Goal: Transaction & Acquisition: Download file/media

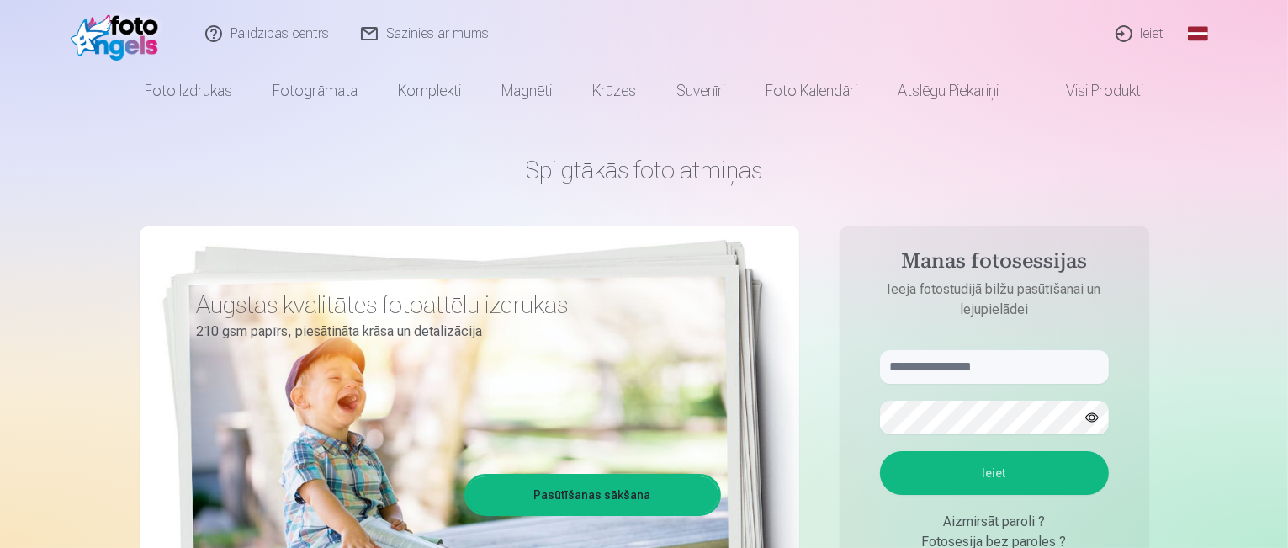
click at [1148, 26] on link "Ieiet" at bounding box center [1141, 33] width 81 height 67
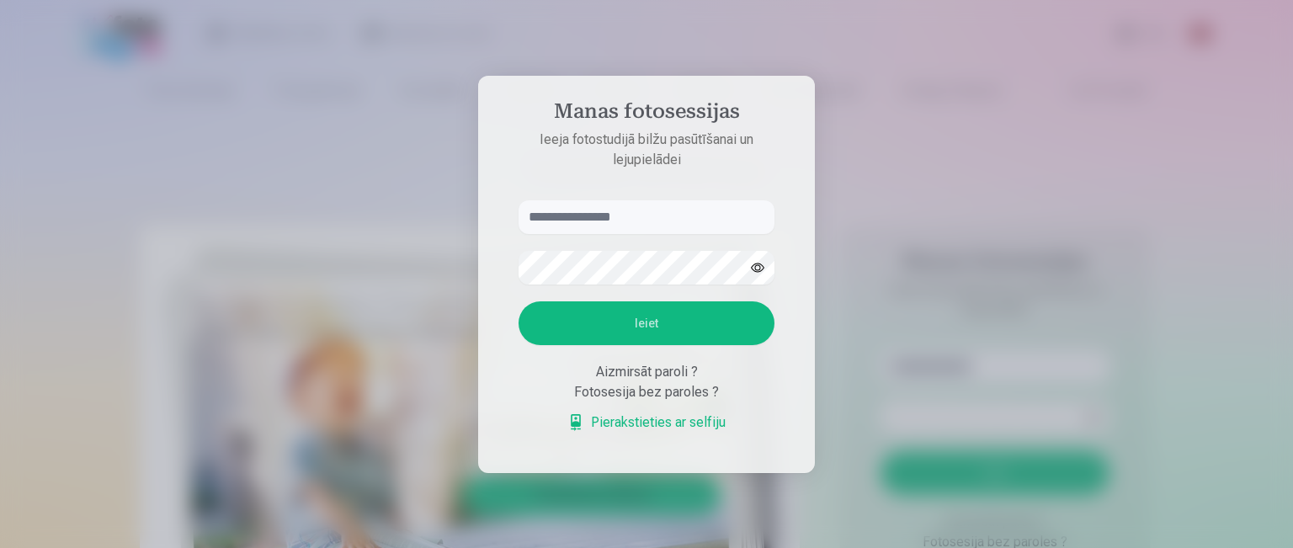
click at [571, 215] on input "text" at bounding box center [646, 217] width 256 height 34
type input "**********"
click at [518, 301] on button "Ieiet" at bounding box center [646, 323] width 256 height 44
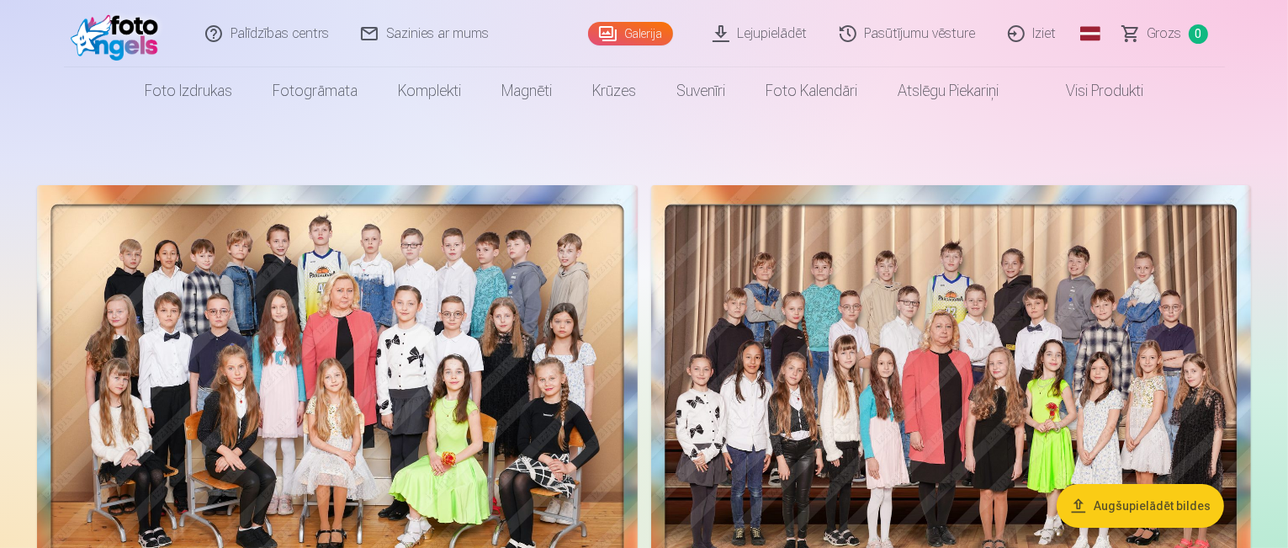
click at [919, 42] on link "Pasūtījumu vēsture" at bounding box center [909, 33] width 168 height 67
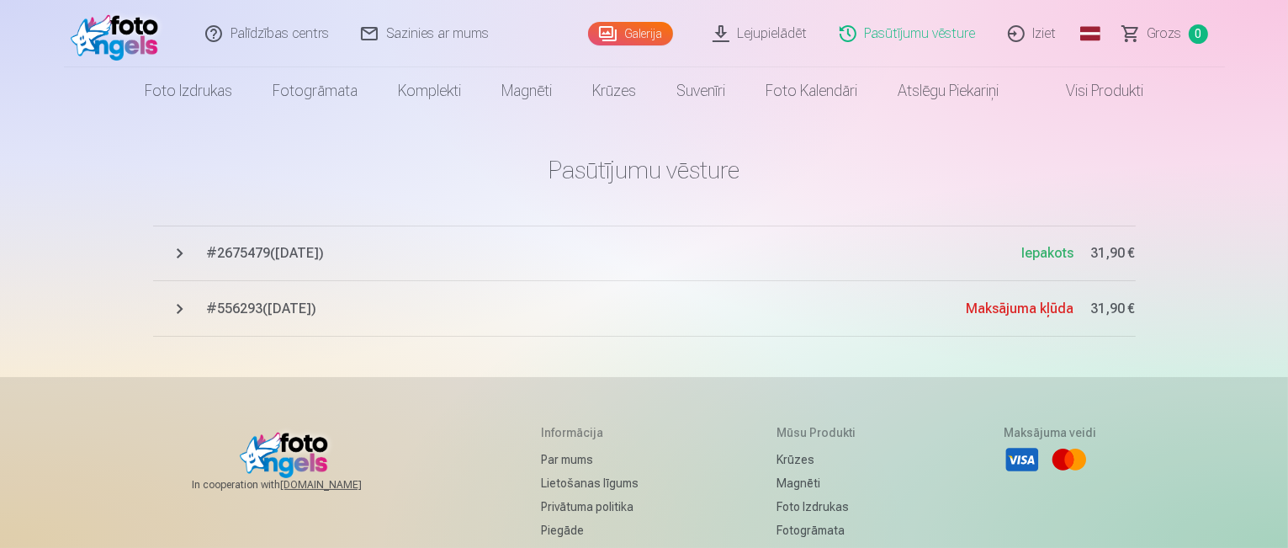
click at [295, 242] on button "# 2675479 ( [DATE] ) Iepakots 31,90 €" at bounding box center [644, 254] width 983 height 56
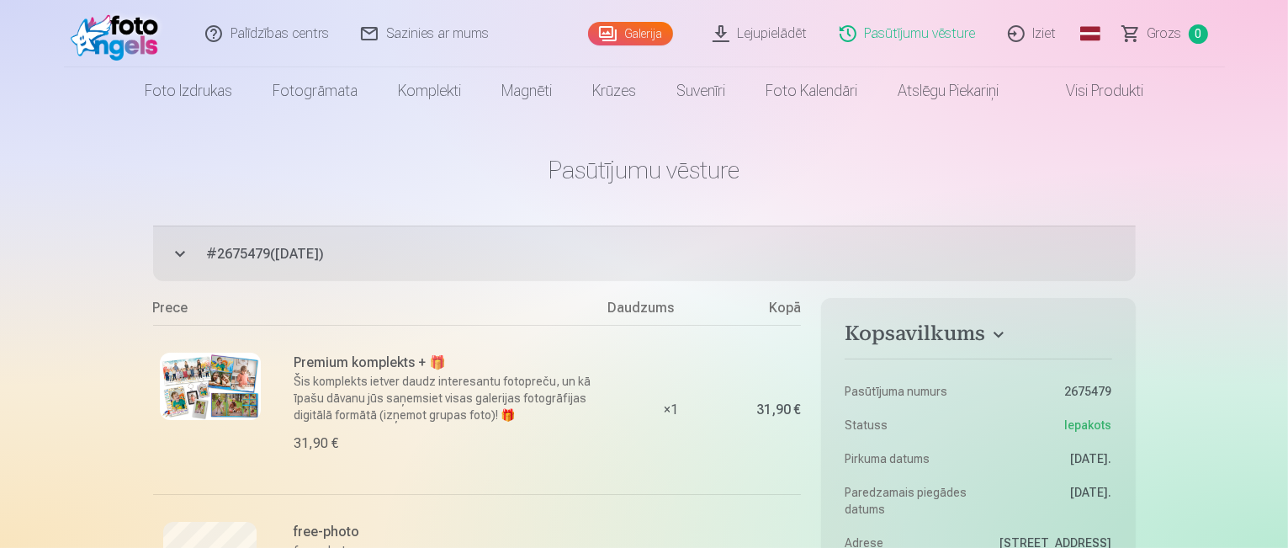
click at [744, 29] on link "Lejupielādēt" at bounding box center [761, 33] width 127 height 67
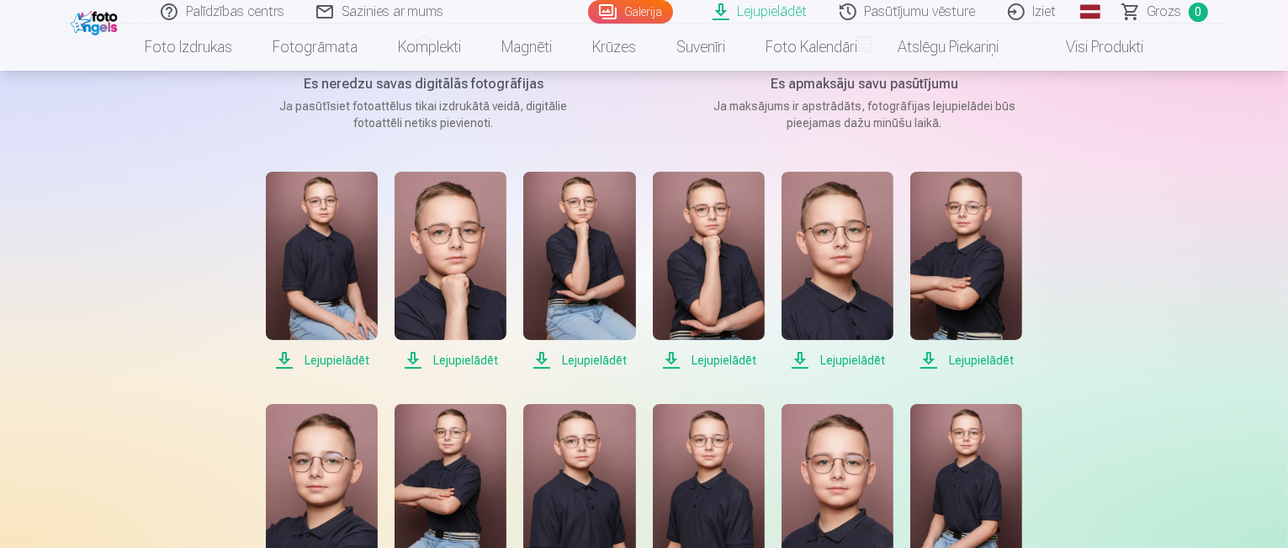
scroll to position [252, 0]
click at [330, 360] on span "Lejupielādēt" at bounding box center [322, 360] width 112 height 20
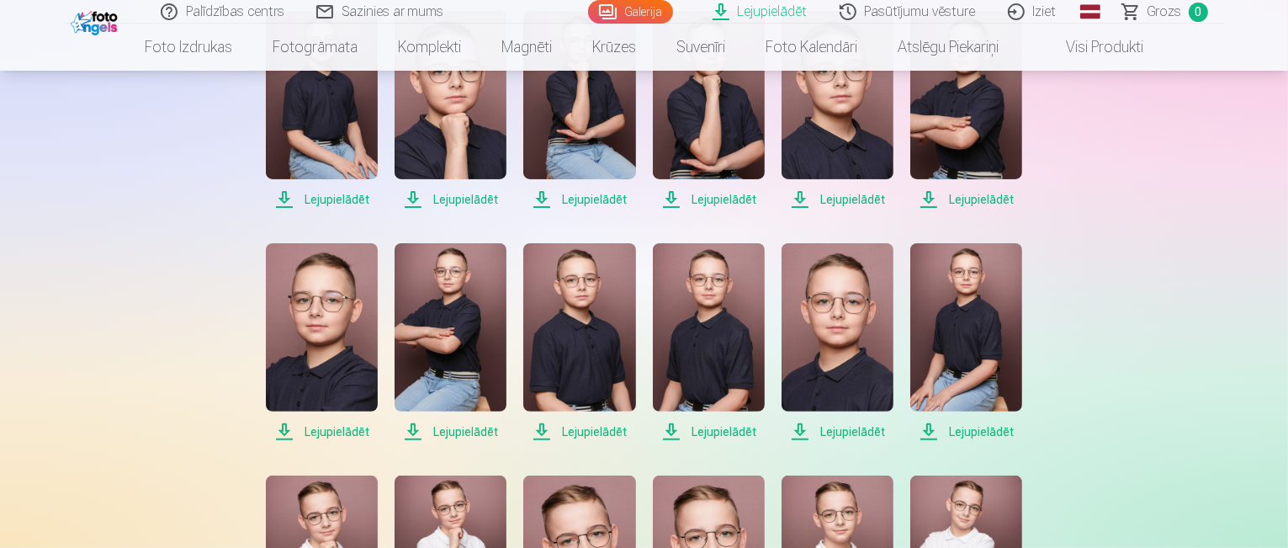
scroll to position [421, 0]
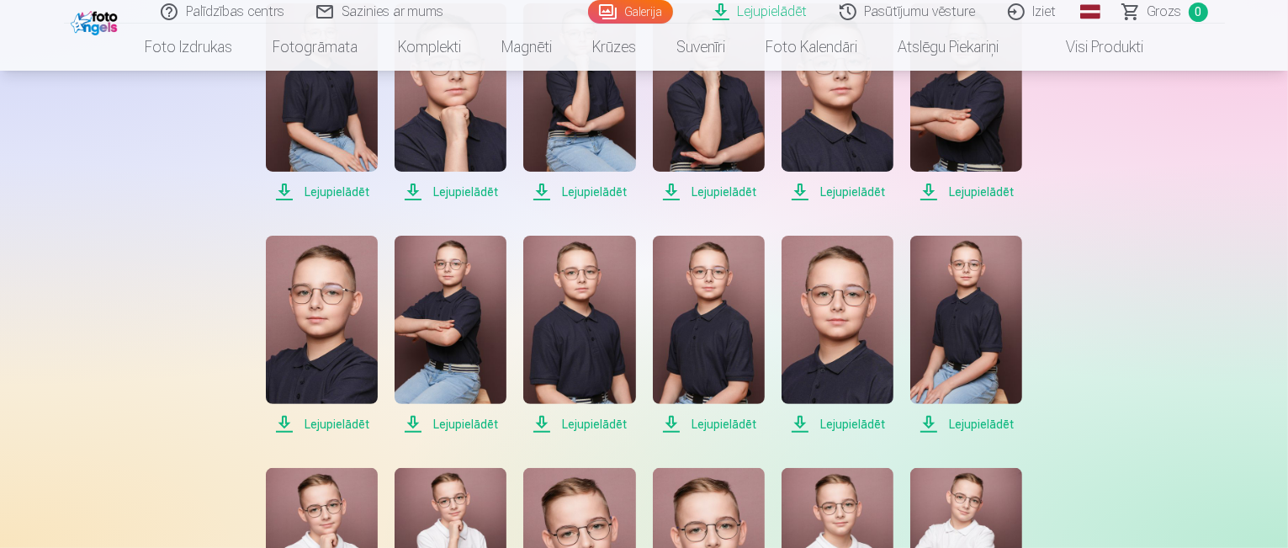
click at [454, 194] on span "Lejupielādēt" at bounding box center [451, 192] width 112 height 20
click at [600, 188] on span "Lejupielādēt" at bounding box center [579, 192] width 112 height 20
click at [717, 195] on span "Lejupielādēt" at bounding box center [709, 192] width 112 height 20
click at [831, 182] on span "Lejupielādēt" at bounding box center [838, 192] width 112 height 20
click at [974, 199] on span "Lejupielādēt" at bounding box center [966, 192] width 112 height 20
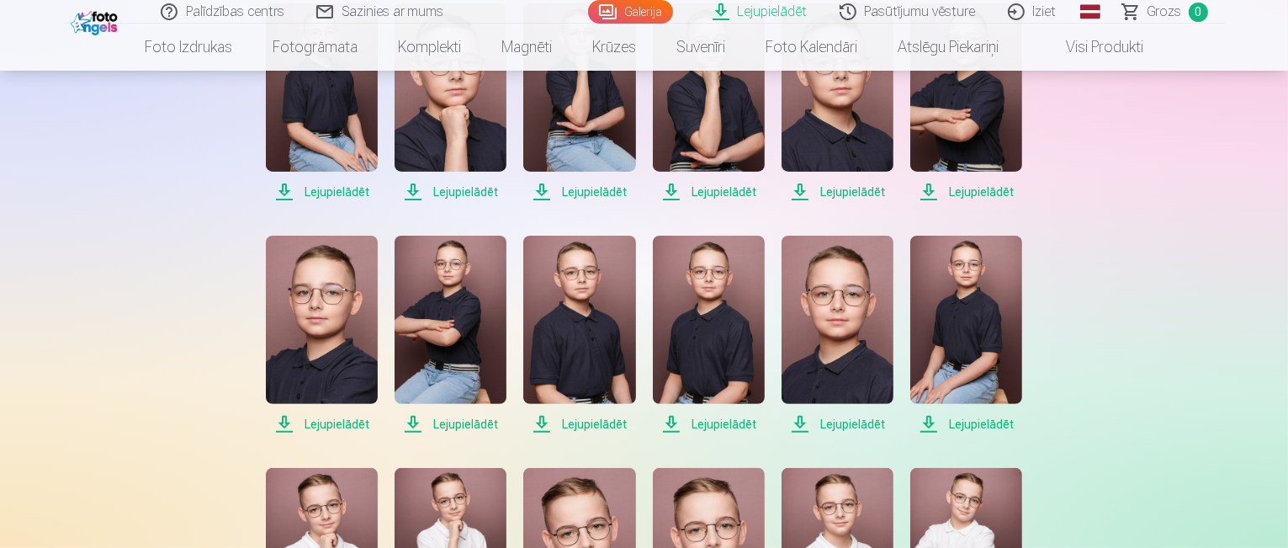
click at [337, 420] on span "Lejupielādēt" at bounding box center [322, 424] width 112 height 20
click at [470, 424] on span "Lejupielādēt" at bounding box center [451, 424] width 112 height 20
click at [595, 426] on span "Lejupielādēt" at bounding box center [579, 424] width 112 height 20
click at [703, 428] on span "Lejupielādēt" at bounding box center [709, 424] width 112 height 20
click at [821, 427] on span "Lejupielādēt" at bounding box center [838, 424] width 112 height 20
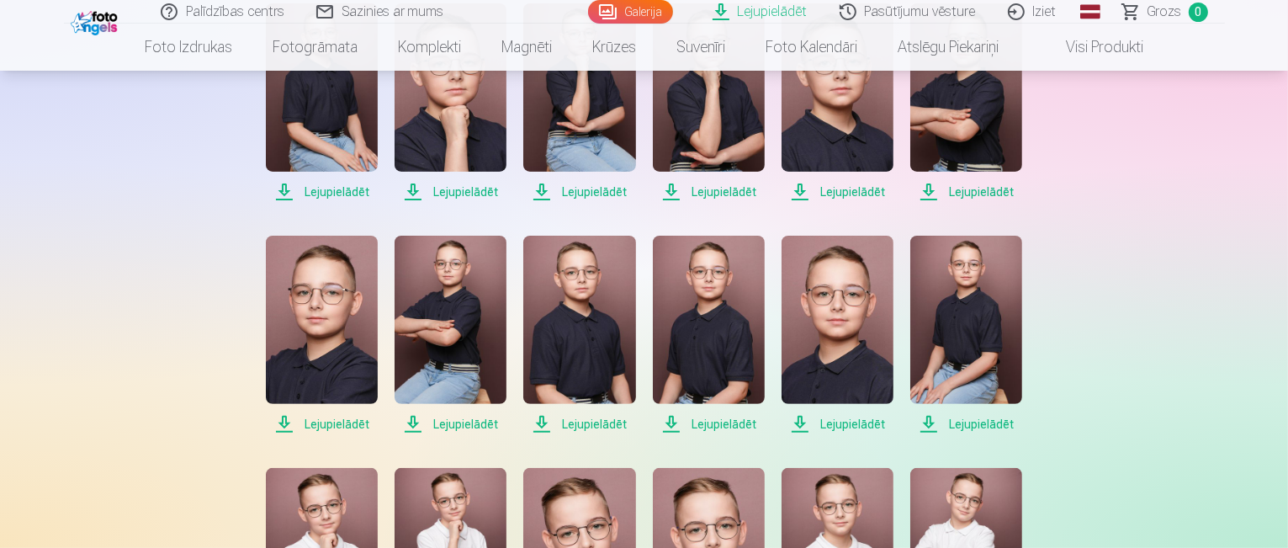
click at [965, 420] on span "Lejupielādēt" at bounding box center [966, 424] width 112 height 20
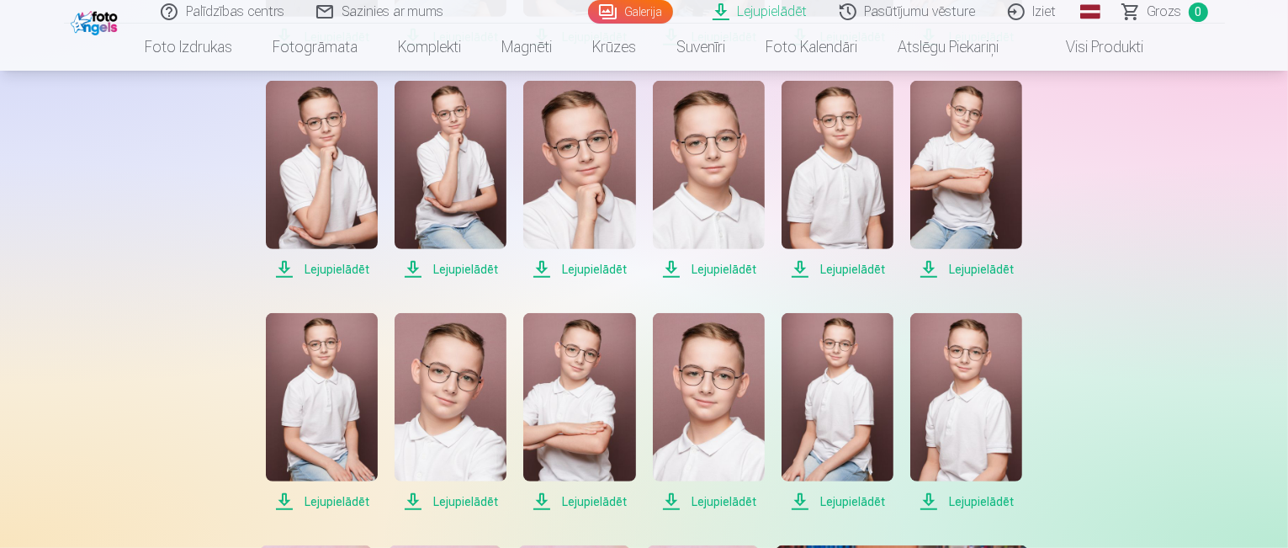
scroll to position [843, 0]
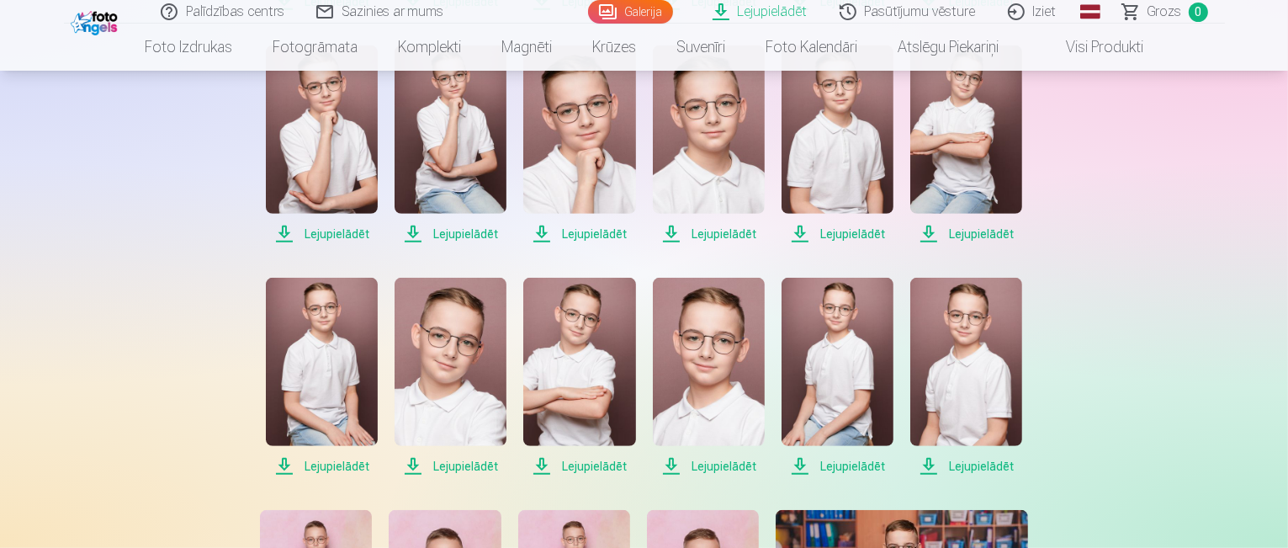
click at [342, 227] on span "Lejupielādēt" at bounding box center [322, 234] width 112 height 20
click at [446, 231] on span "Lejupielādēt" at bounding box center [451, 234] width 112 height 20
click at [572, 235] on span "Lejupielādēt" at bounding box center [579, 234] width 112 height 20
click at [681, 230] on span "Lejupielādēt" at bounding box center [709, 234] width 112 height 20
click at [833, 234] on span "Lejupielādēt" at bounding box center [838, 234] width 112 height 20
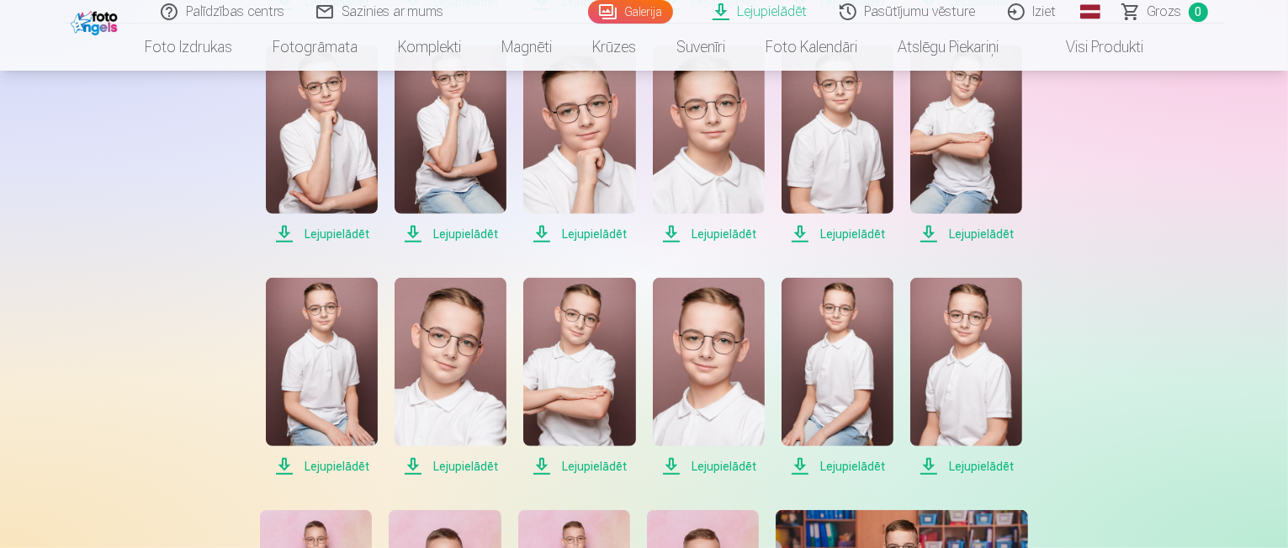
click at [953, 235] on span "Lejupielādēt" at bounding box center [966, 234] width 112 height 20
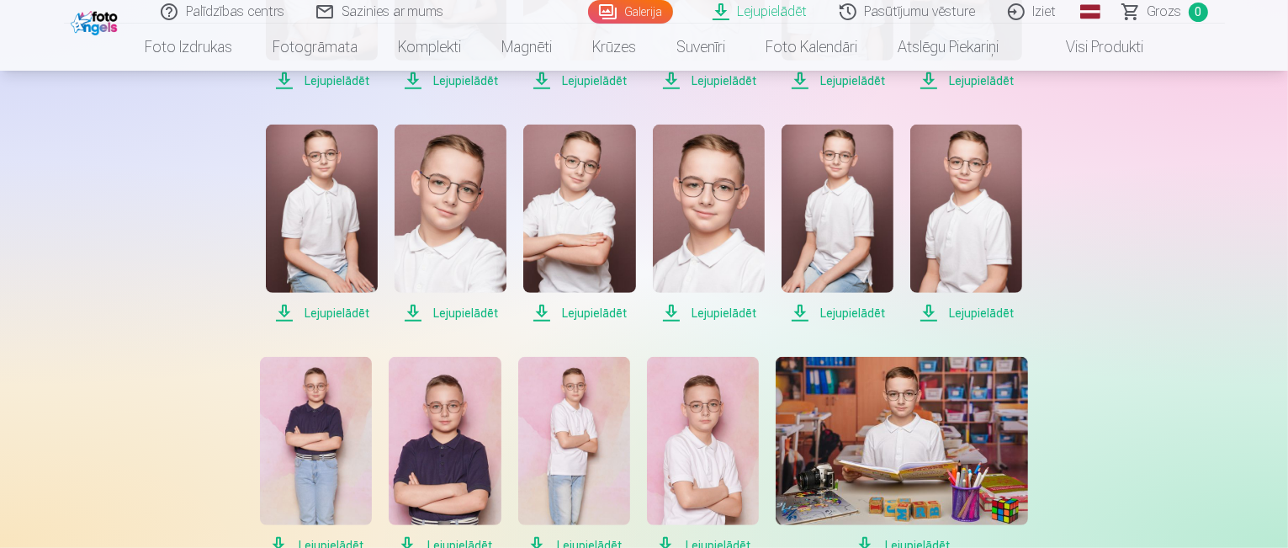
scroll to position [1011, 0]
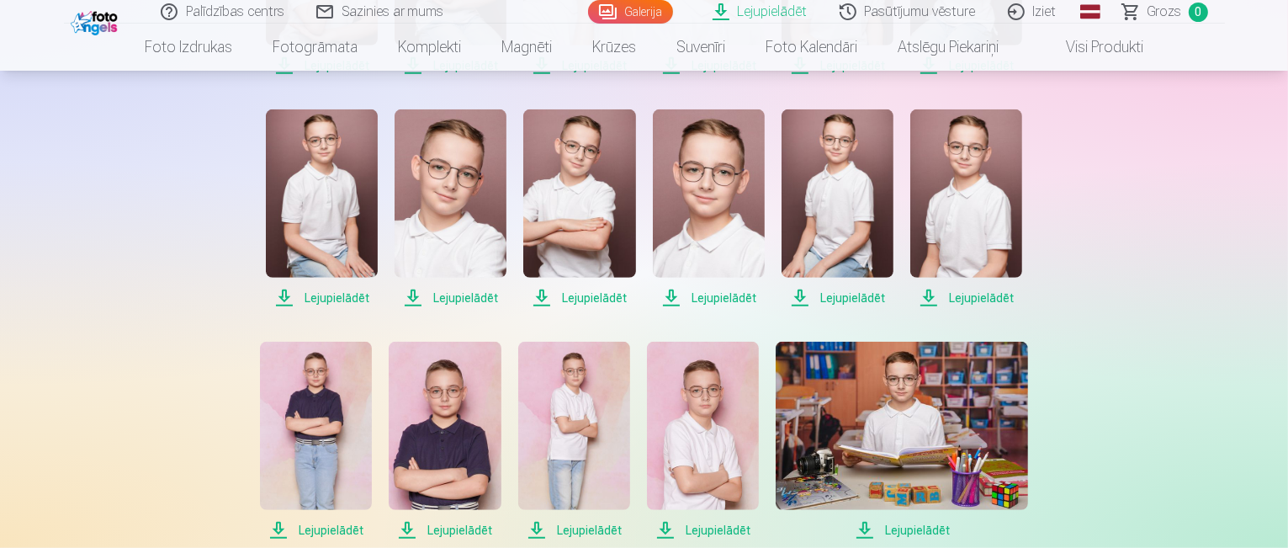
click at [322, 295] on span "Lejupielādēt" at bounding box center [322, 298] width 112 height 20
click at [456, 299] on span "Lejupielādēt" at bounding box center [451, 298] width 112 height 20
click at [589, 300] on span "Lejupielādēt" at bounding box center [579, 298] width 112 height 20
click at [714, 300] on span "Lejupielādēt" at bounding box center [709, 298] width 112 height 20
click at [824, 297] on span "Lejupielādēt" at bounding box center [838, 298] width 112 height 20
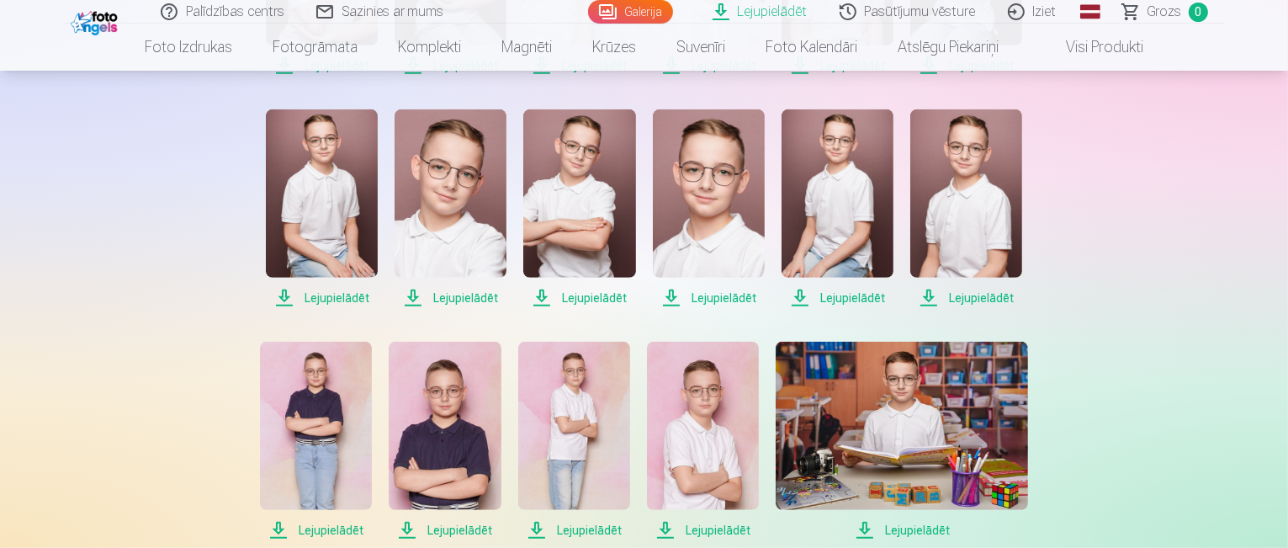
click at [949, 298] on span "Lejupielādēt" at bounding box center [966, 298] width 112 height 20
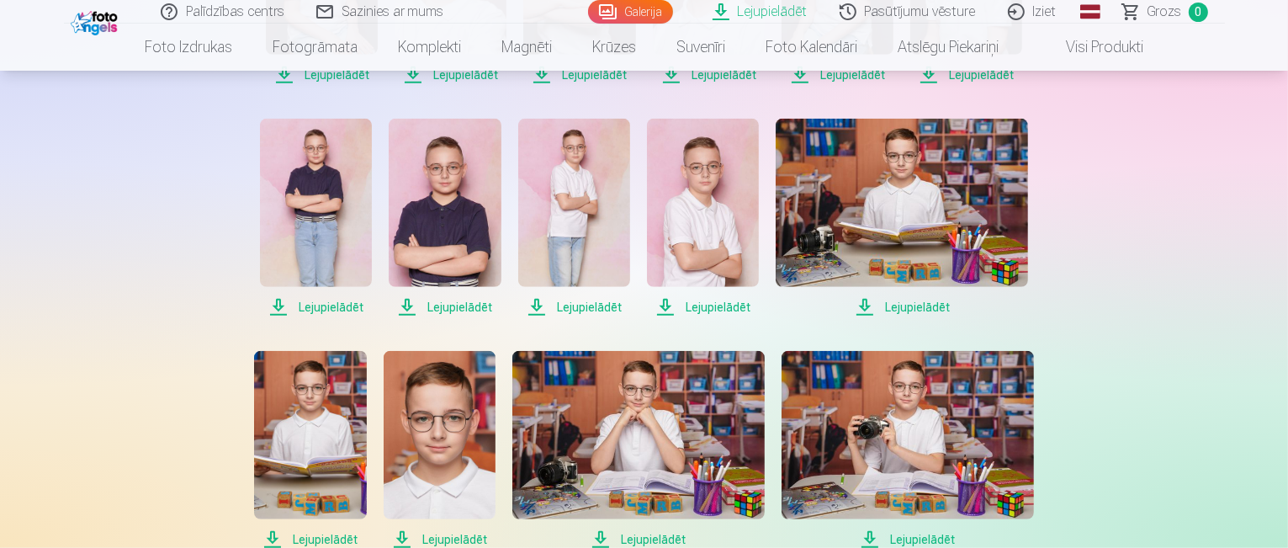
scroll to position [1264, 0]
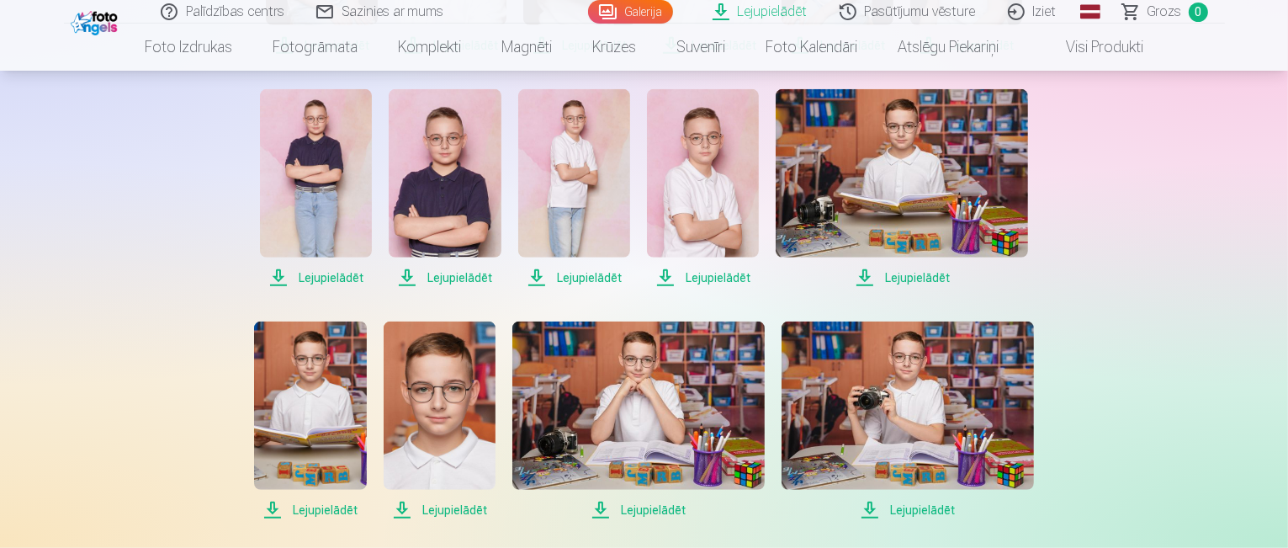
click at [324, 276] on span "Lejupielādēt" at bounding box center [316, 278] width 112 height 20
click at [464, 278] on span "Lejupielādēt" at bounding box center [445, 278] width 112 height 20
click at [576, 287] on span "Lejupielādēt" at bounding box center [574, 278] width 112 height 20
click at [702, 275] on span "Lejupielādēt" at bounding box center [703, 278] width 112 height 20
click at [895, 279] on span "Lejupielādēt" at bounding box center [902, 278] width 252 height 20
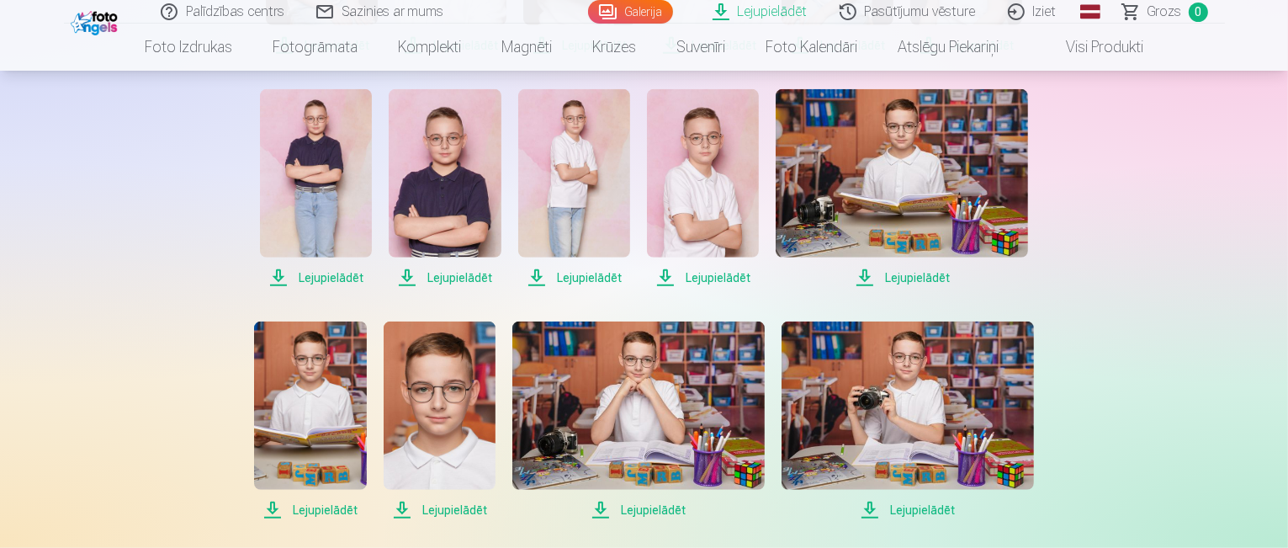
click at [313, 507] on span "Lejupielādēt" at bounding box center [310, 510] width 112 height 20
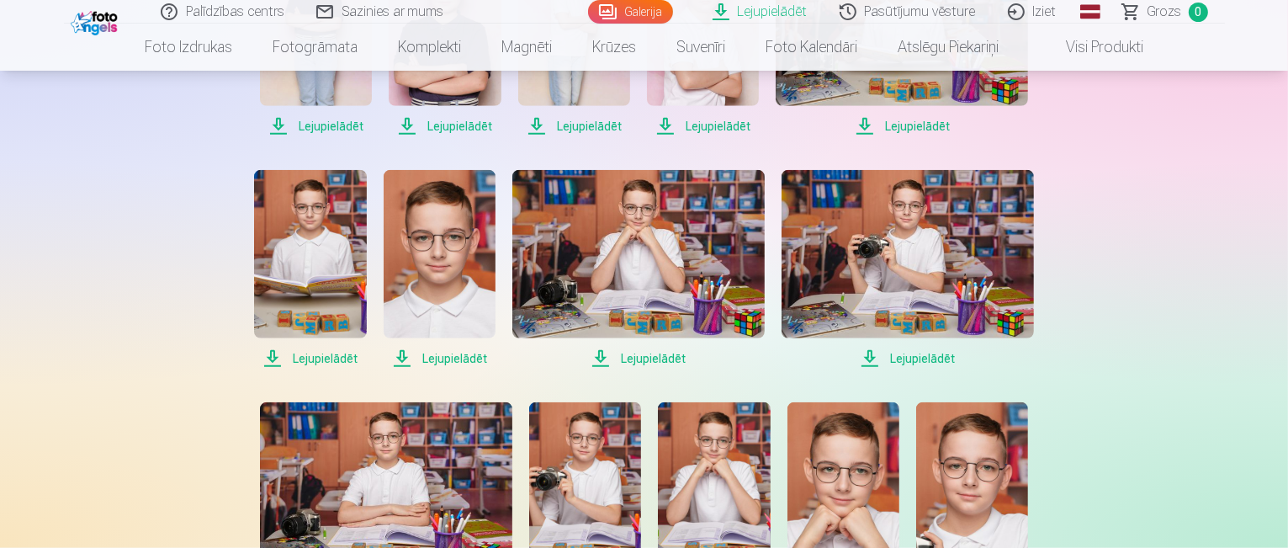
scroll to position [1432, 0]
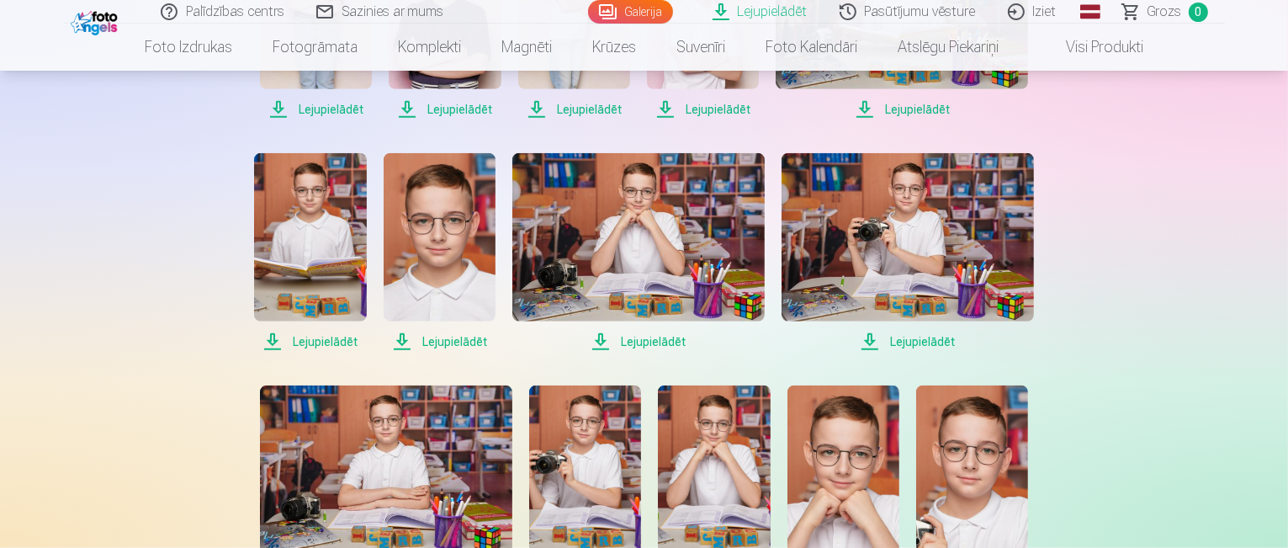
click at [463, 336] on span "Lejupielādēt" at bounding box center [440, 342] width 112 height 20
click at [655, 336] on span "Lejupielādēt" at bounding box center [638, 342] width 252 height 20
click at [911, 342] on span "Lejupielādēt" at bounding box center [908, 342] width 252 height 20
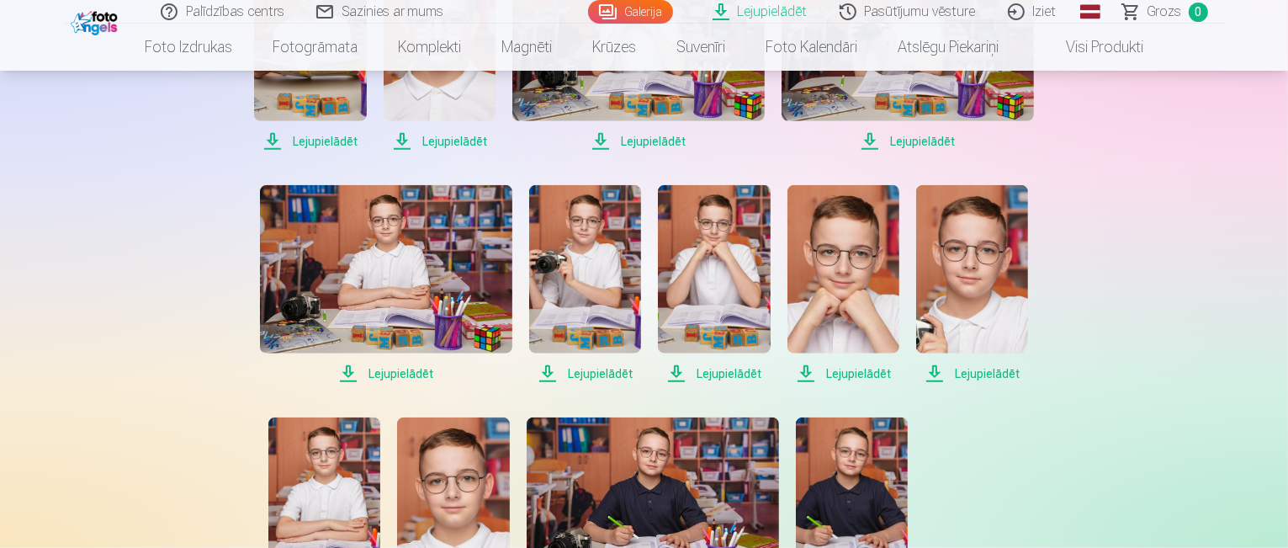
scroll to position [1685, 0]
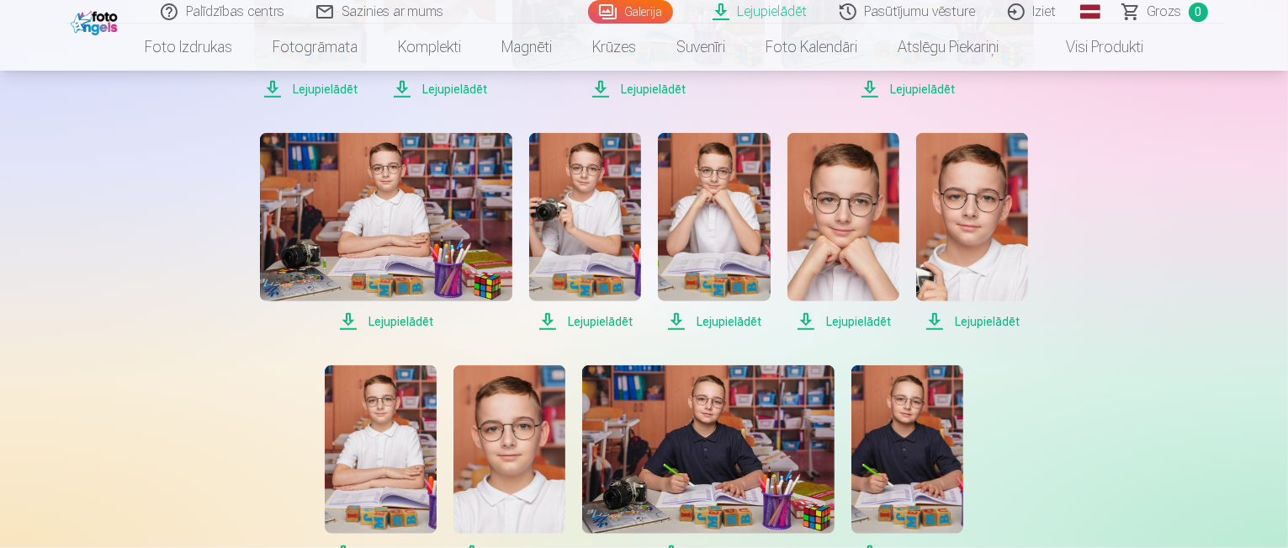
click at [395, 321] on span "Lejupielādēt" at bounding box center [386, 321] width 252 height 20
click at [589, 316] on span "Lejupielādēt" at bounding box center [585, 321] width 112 height 20
click at [715, 326] on span "Lejupielādēt" at bounding box center [714, 321] width 112 height 20
click at [842, 322] on span "Lejupielādēt" at bounding box center [844, 321] width 112 height 20
click at [966, 319] on span "Lejupielādēt" at bounding box center [972, 321] width 112 height 20
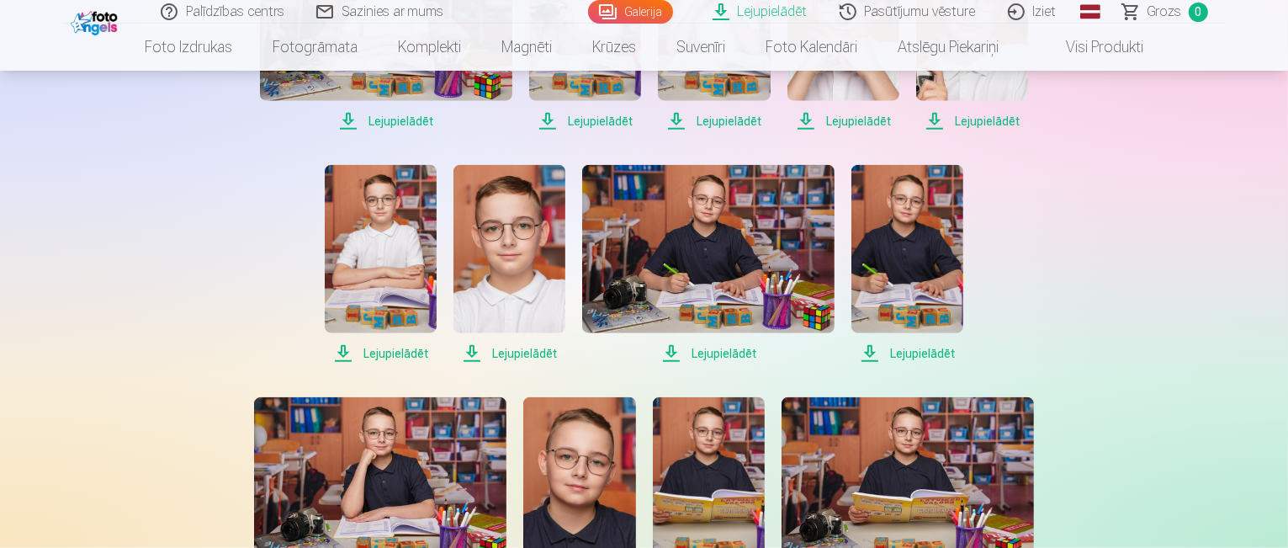
scroll to position [1937, 0]
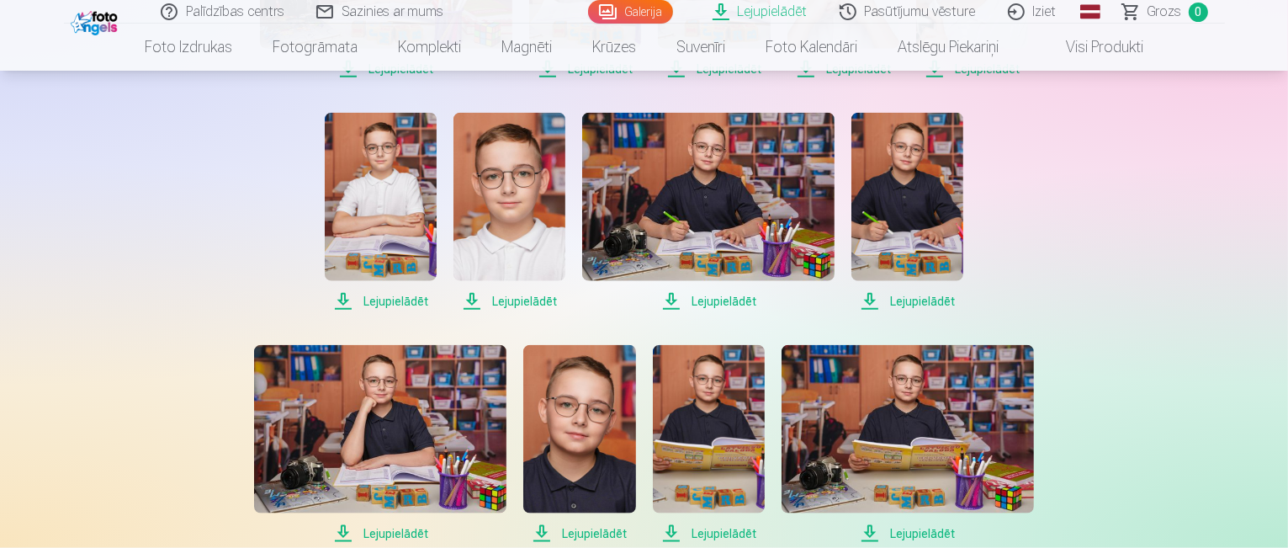
click at [401, 302] on span "Lejupielādēt" at bounding box center [381, 301] width 112 height 20
click at [505, 307] on span "Lejupielādēt" at bounding box center [510, 301] width 112 height 20
click at [698, 304] on span "Lejupielādēt" at bounding box center [708, 301] width 252 height 20
click at [894, 301] on span "Lejupielādēt" at bounding box center [908, 301] width 112 height 20
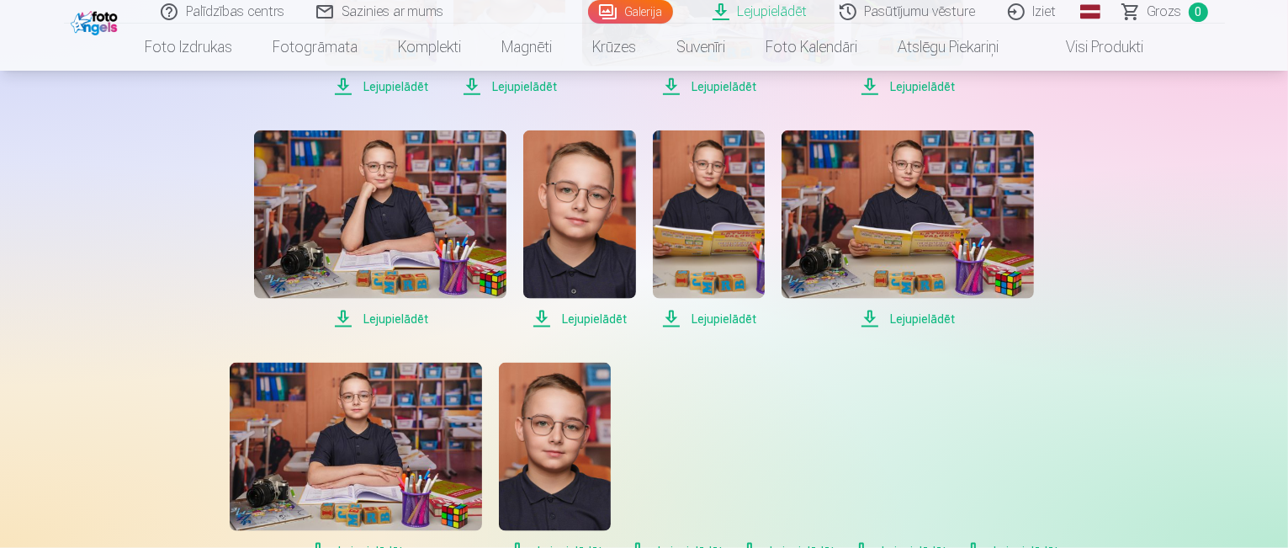
scroll to position [2190, 0]
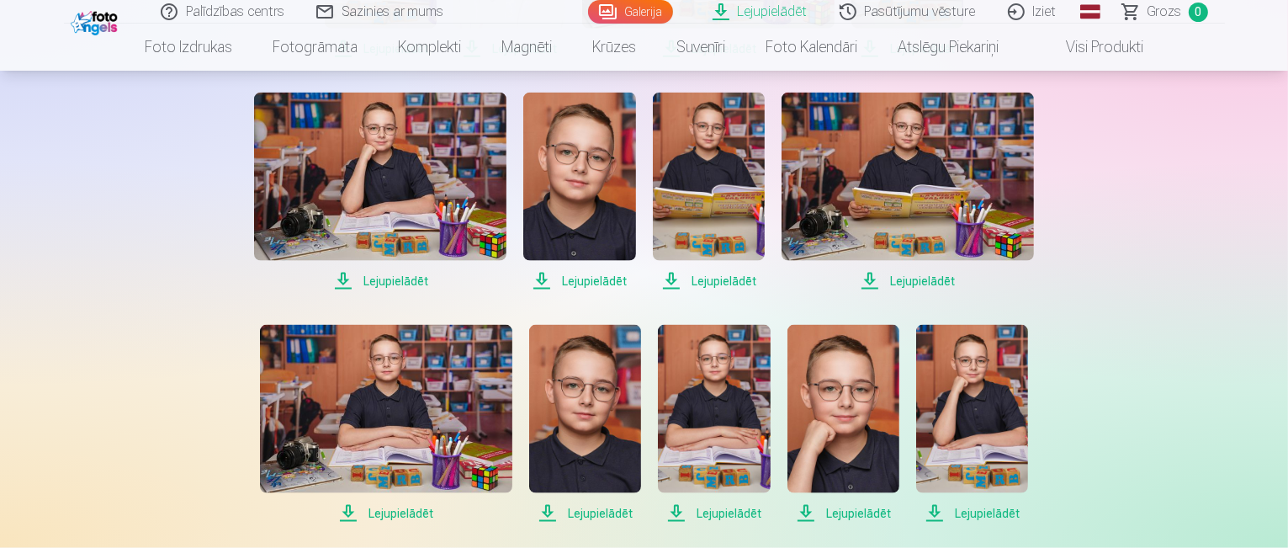
click at [394, 282] on span "Lejupielādēt" at bounding box center [380, 281] width 252 height 20
click at [582, 283] on span "Lejupielādēt" at bounding box center [579, 281] width 112 height 20
click at [697, 279] on span "Lejupielādēt" at bounding box center [709, 281] width 112 height 20
click at [886, 277] on span "Lejupielādēt" at bounding box center [908, 281] width 252 height 20
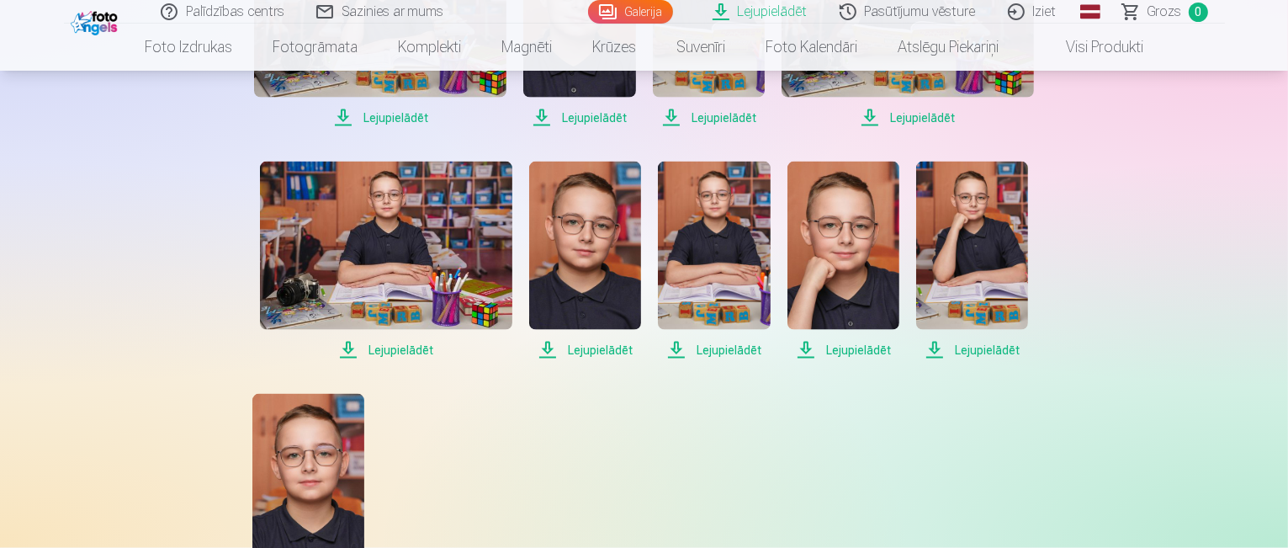
scroll to position [2358, 0]
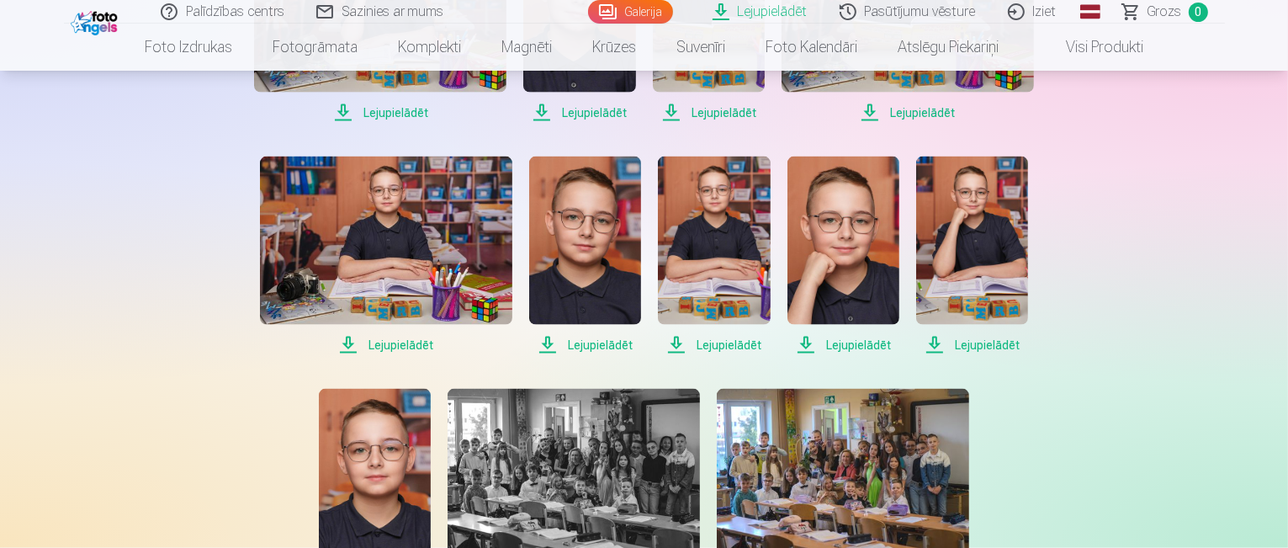
click at [401, 339] on span "Lejupielādēt" at bounding box center [386, 345] width 252 height 20
click at [597, 346] on span "Lejupielādēt" at bounding box center [585, 345] width 112 height 20
click at [738, 339] on span "Lejupielādēt" at bounding box center [714, 345] width 112 height 20
click at [845, 346] on span "Lejupielādēt" at bounding box center [844, 345] width 112 height 20
click at [969, 343] on span "Lejupielādēt" at bounding box center [972, 345] width 112 height 20
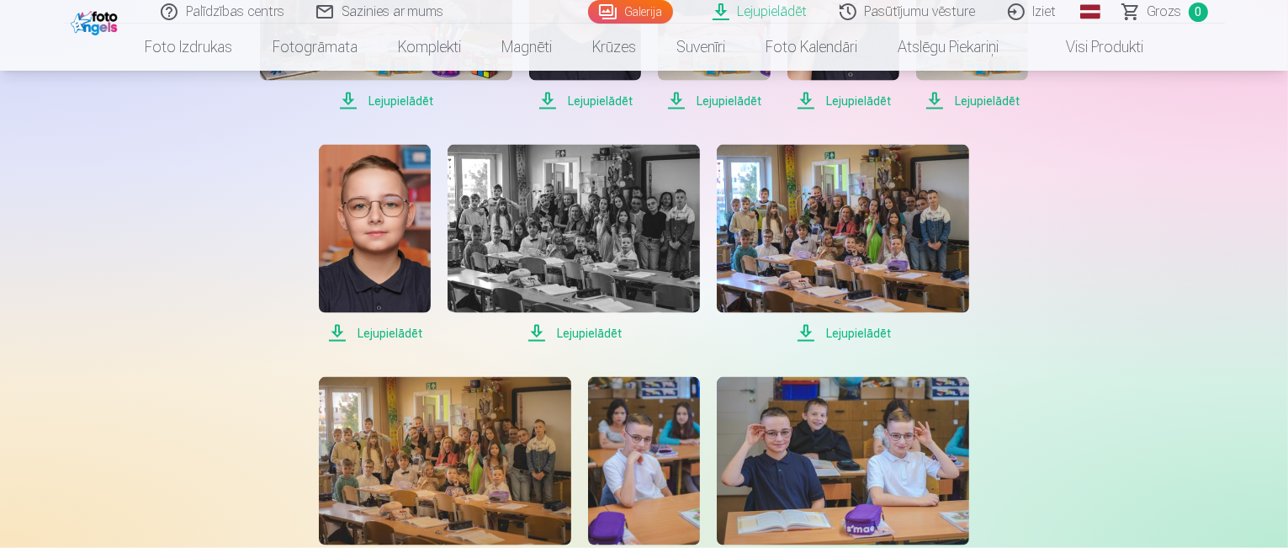
scroll to position [2610, 0]
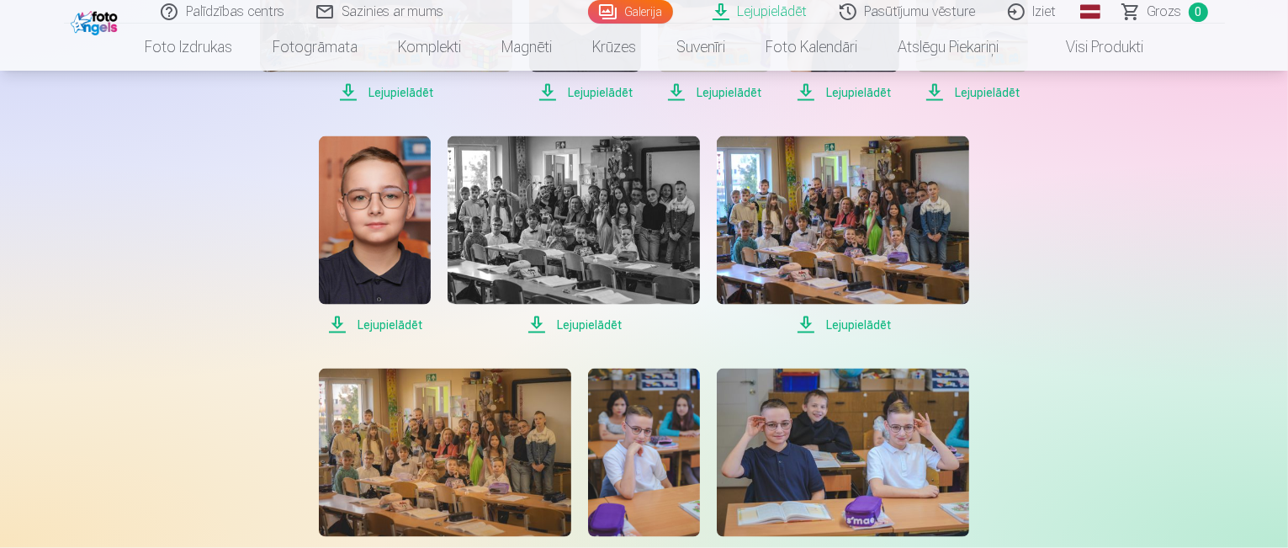
click at [392, 321] on span "Lejupielādēt" at bounding box center [375, 325] width 112 height 20
click at [611, 319] on span "Lejupielādēt" at bounding box center [574, 325] width 252 height 20
click at [867, 323] on span "Lejupielādēt" at bounding box center [843, 325] width 252 height 20
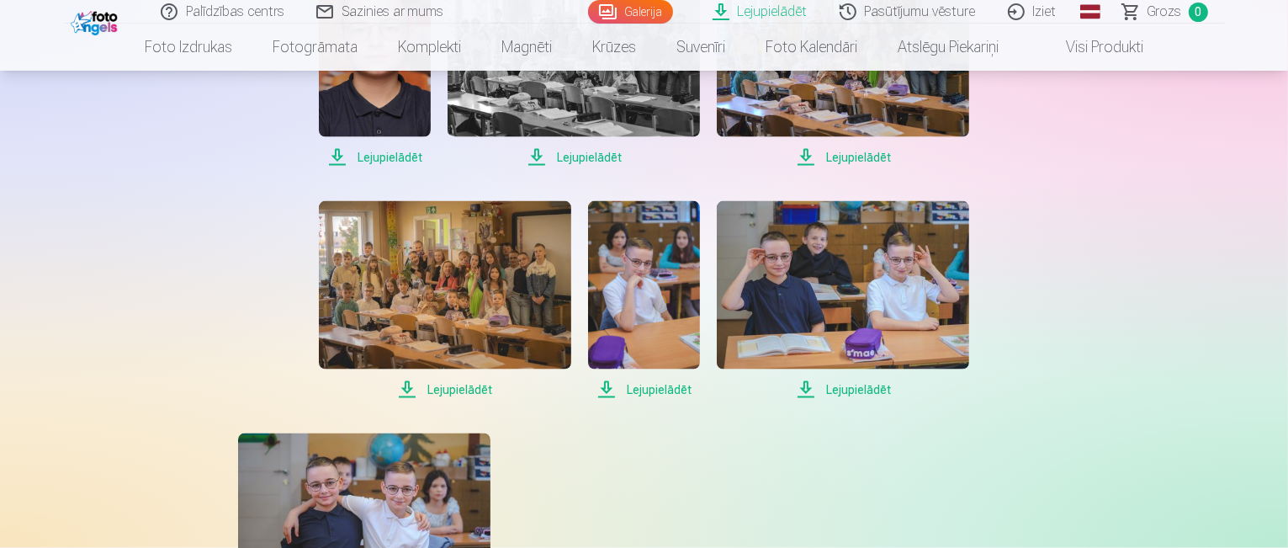
scroll to position [2779, 0]
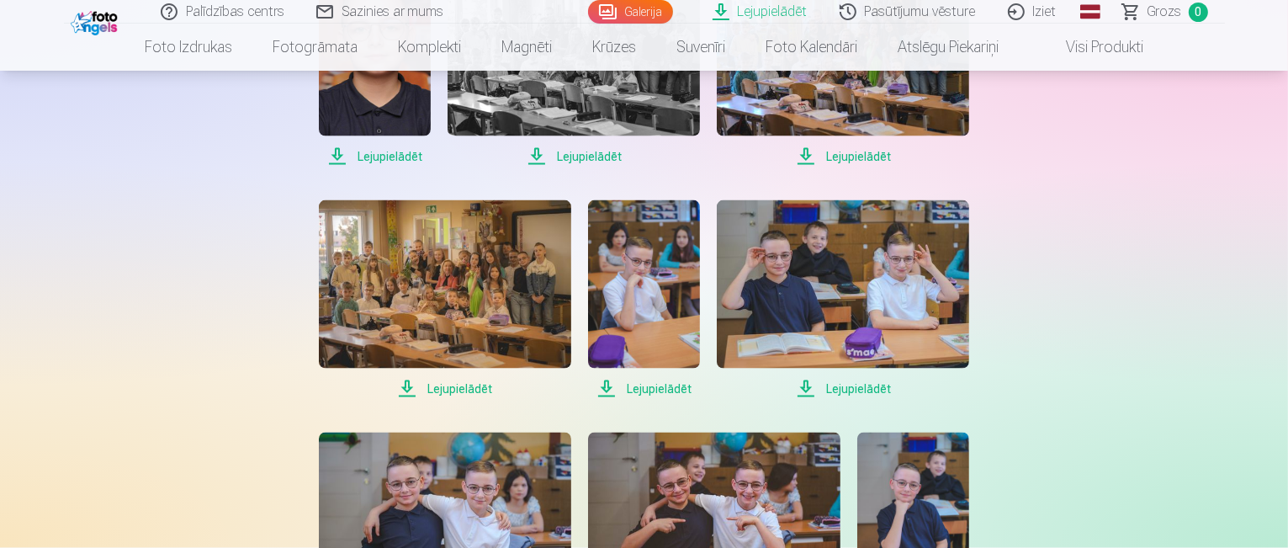
click at [449, 391] on span "Lejupielādēt" at bounding box center [445, 389] width 252 height 20
click at [663, 390] on span "Lejupielādēt" at bounding box center [644, 389] width 112 height 20
click at [852, 386] on span "Lejupielādēt" at bounding box center [843, 389] width 252 height 20
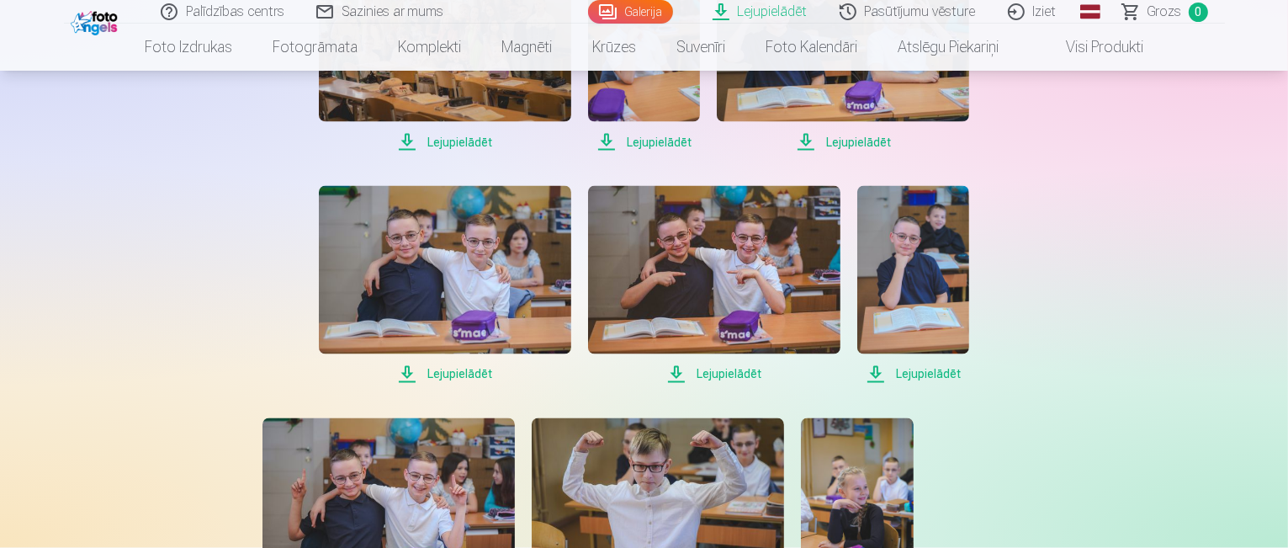
scroll to position [3031, 0]
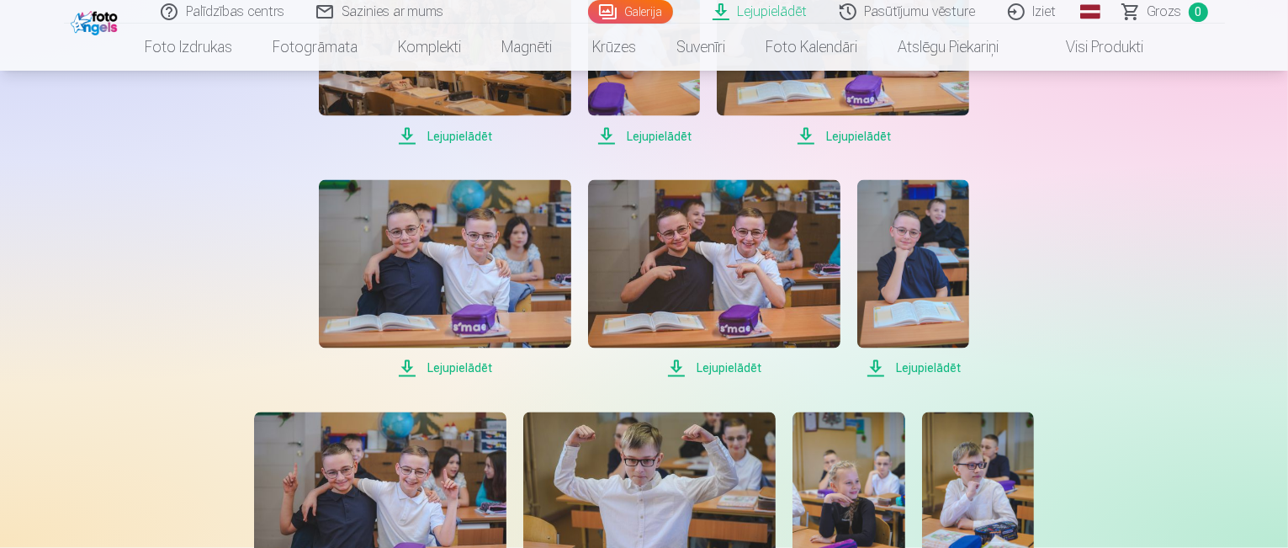
click at [464, 368] on span "Lejupielādēt" at bounding box center [445, 368] width 252 height 20
click at [713, 369] on span "Lejupielādēt" at bounding box center [714, 368] width 252 height 20
click at [916, 365] on span "Lejupielādēt" at bounding box center [913, 368] width 112 height 20
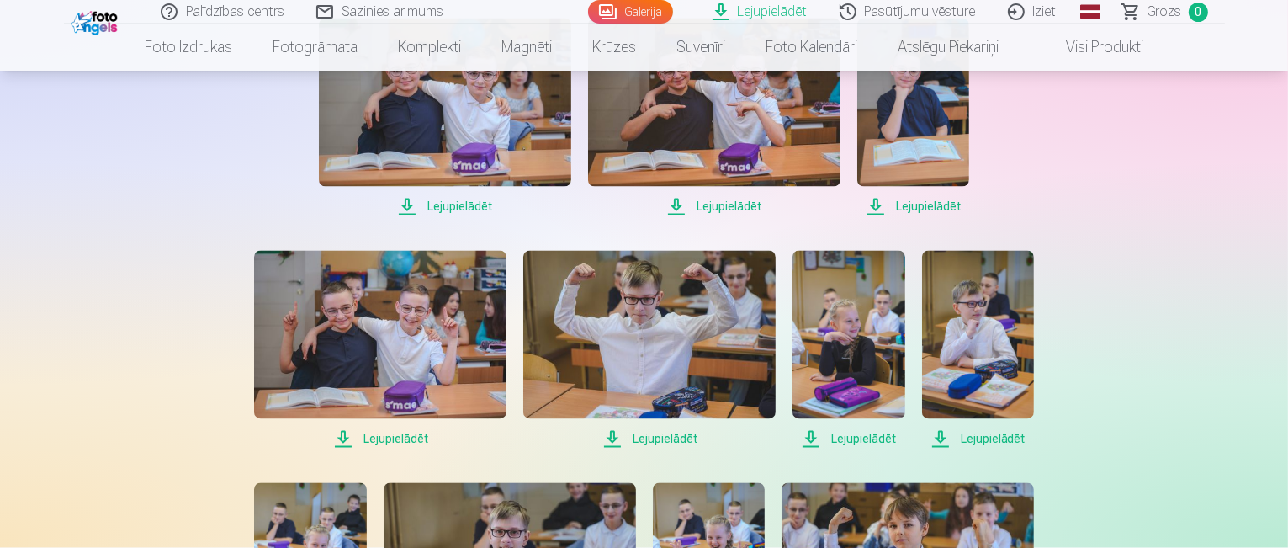
scroll to position [3199, 0]
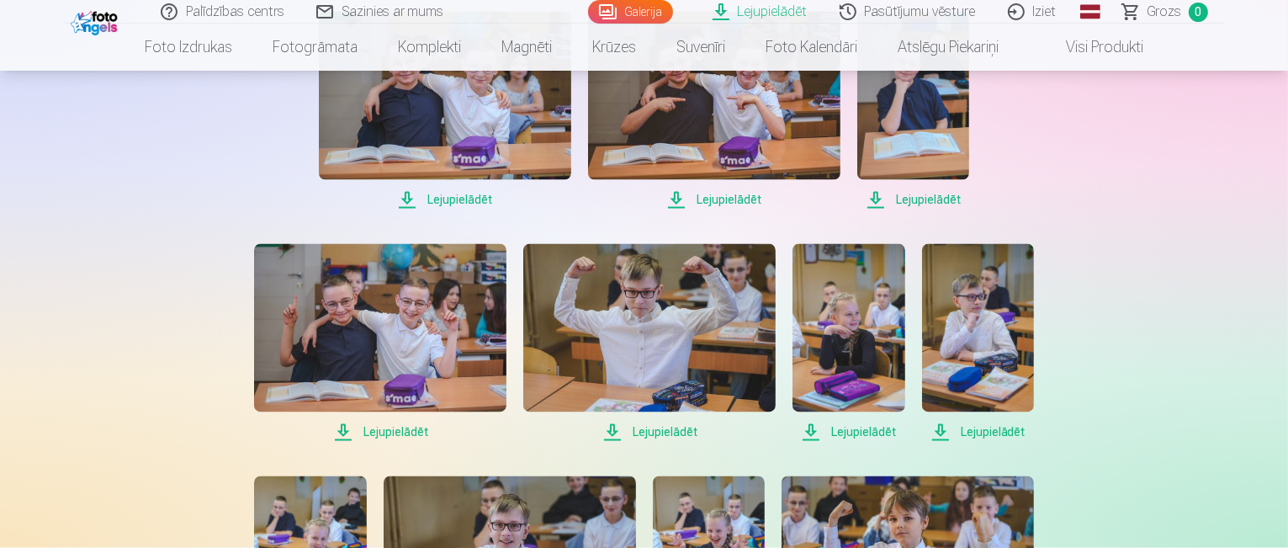
click at [380, 433] on span "Lejupielādēt" at bounding box center [380, 432] width 252 height 20
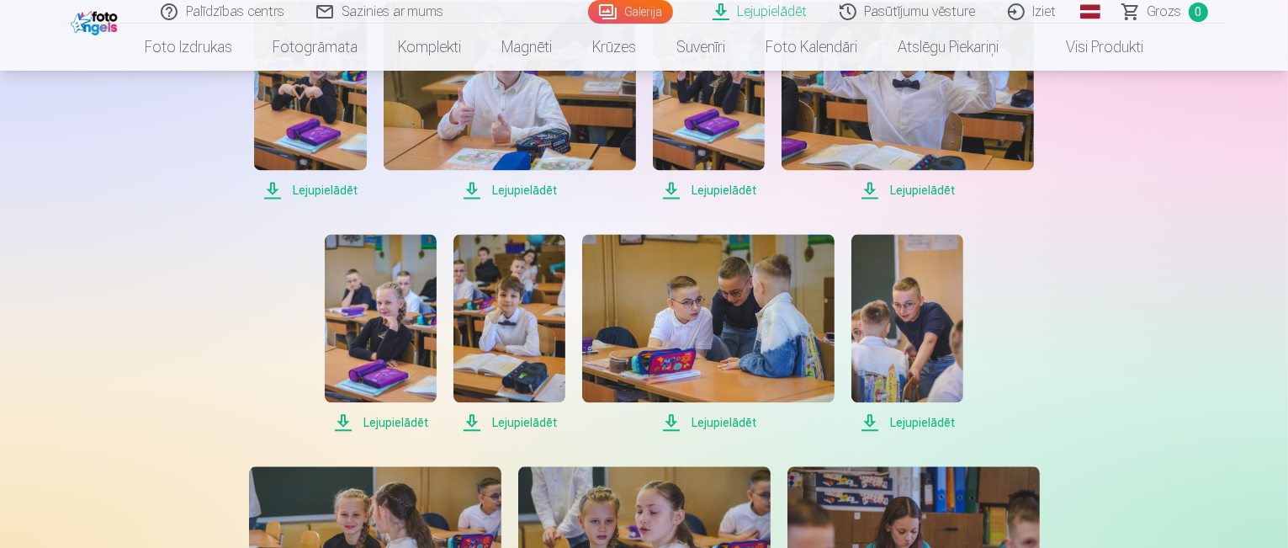
scroll to position [3704, 0]
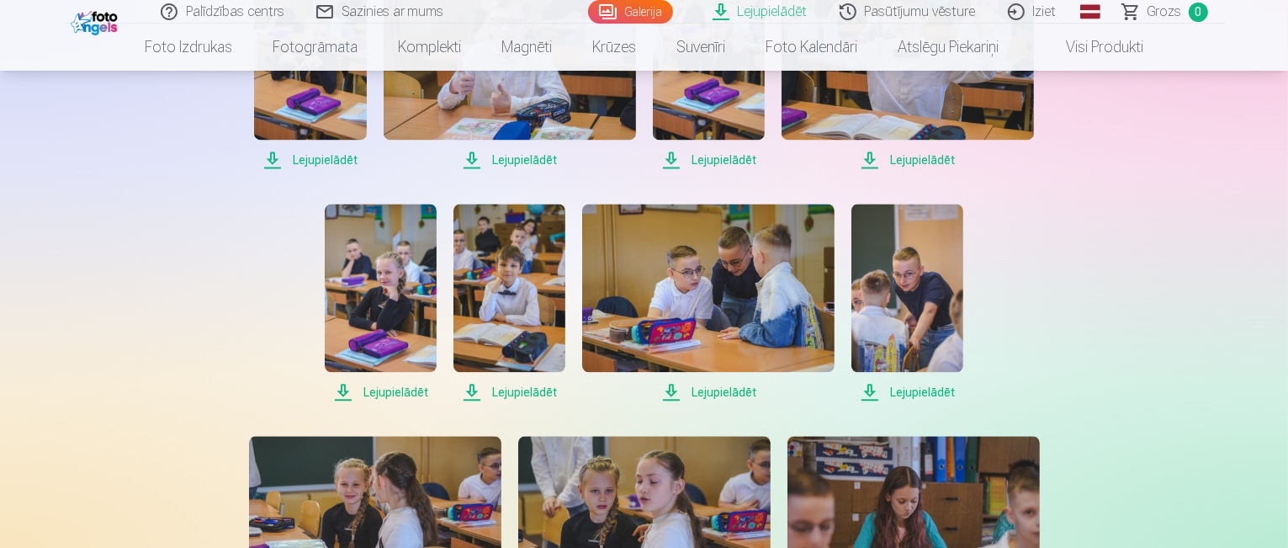
click at [703, 388] on span "Lejupielādēt" at bounding box center [708, 392] width 252 height 20
click at [940, 392] on span "Lejupielādēt" at bounding box center [908, 392] width 112 height 20
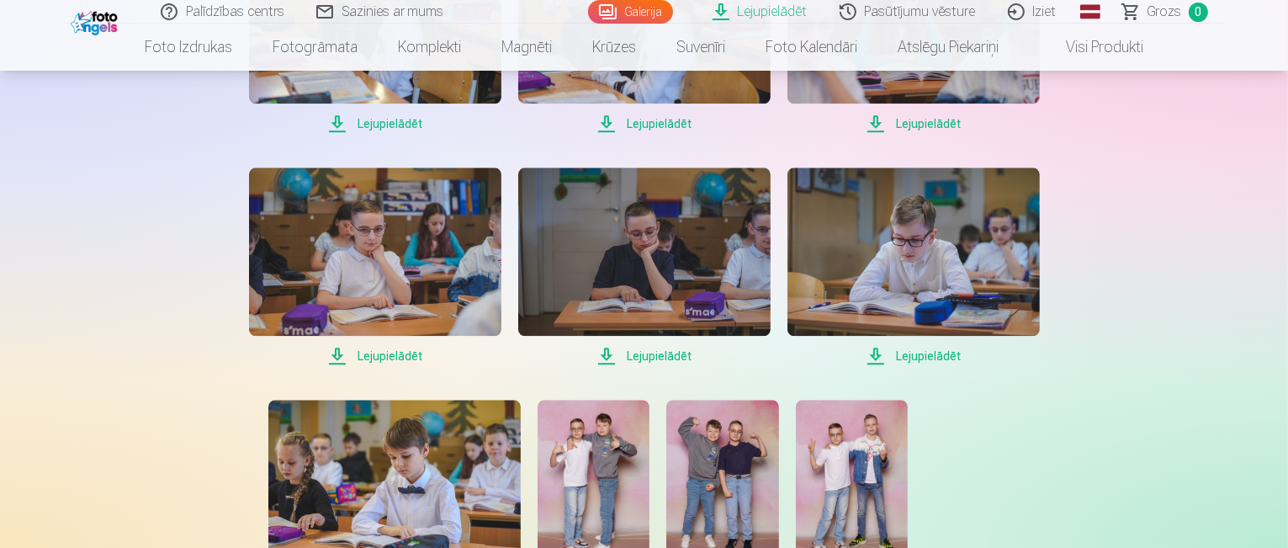
scroll to position [4209, 0]
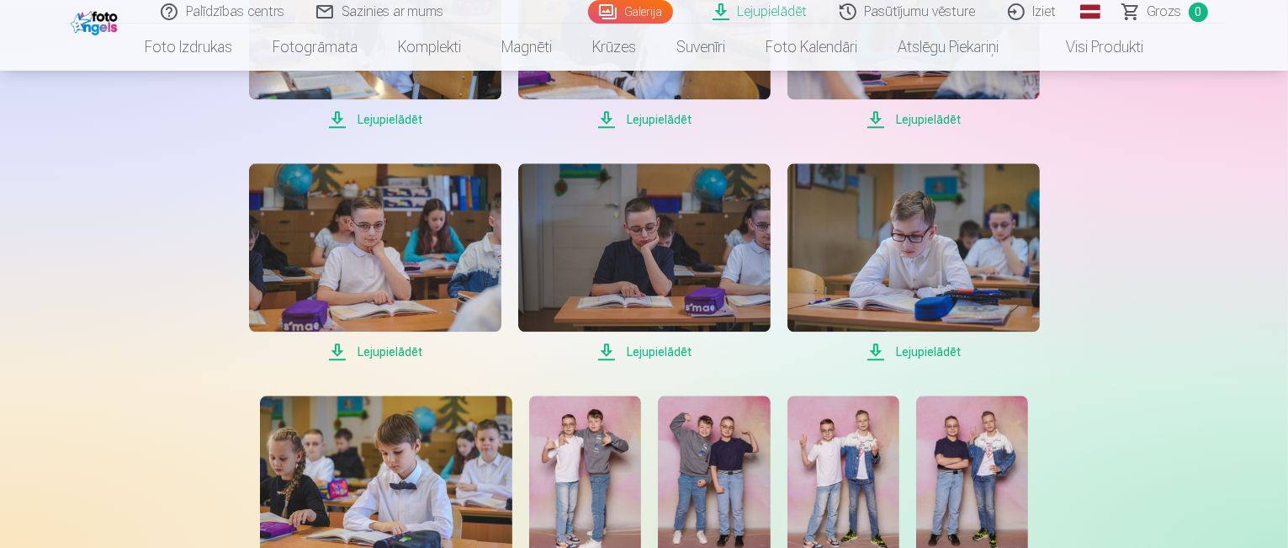
click at [401, 348] on span "Lejupielādēt" at bounding box center [375, 352] width 252 height 20
click at [657, 356] on span "Lejupielādēt" at bounding box center [644, 352] width 252 height 20
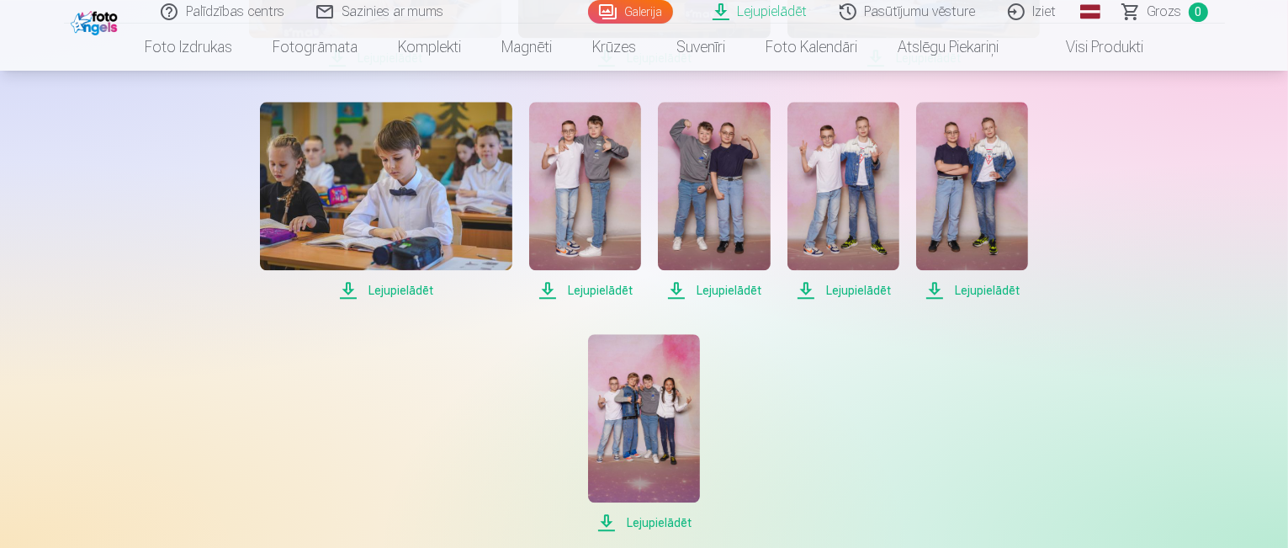
scroll to position [4462, 0]
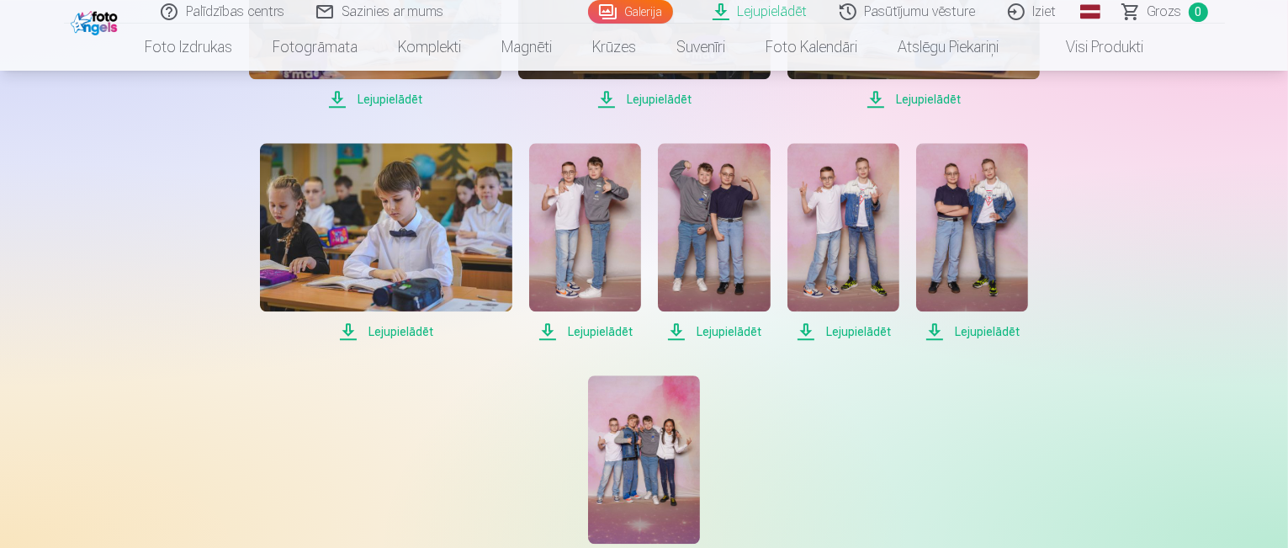
click at [589, 334] on span "Lejupielādēt" at bounding box center [585, 331] width 112 height 20
click at [695, 327] on span "Lejupielādēt" at bounding box center [714, 331] width 112 height 20
click at [858, 332] on span "Lejupielādēt" at bounding box center [844, 331] width 112 height 20
click at [959, 334] on span "Lejupielādēt" at bounding box center [972, 331] width 112 height 20
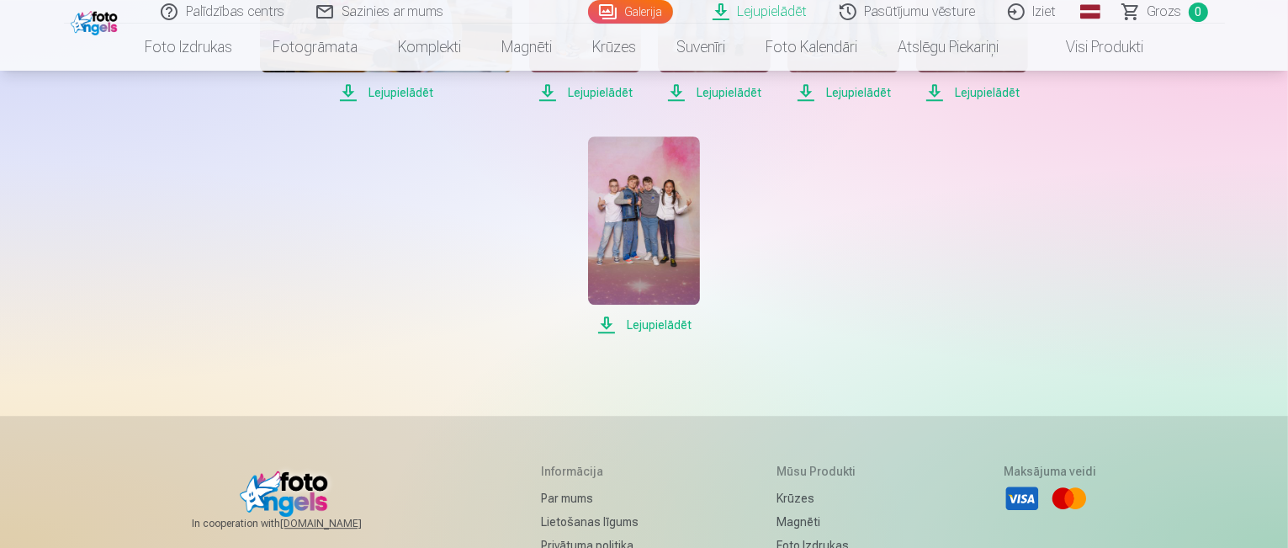
scroll to position [4714, 0]
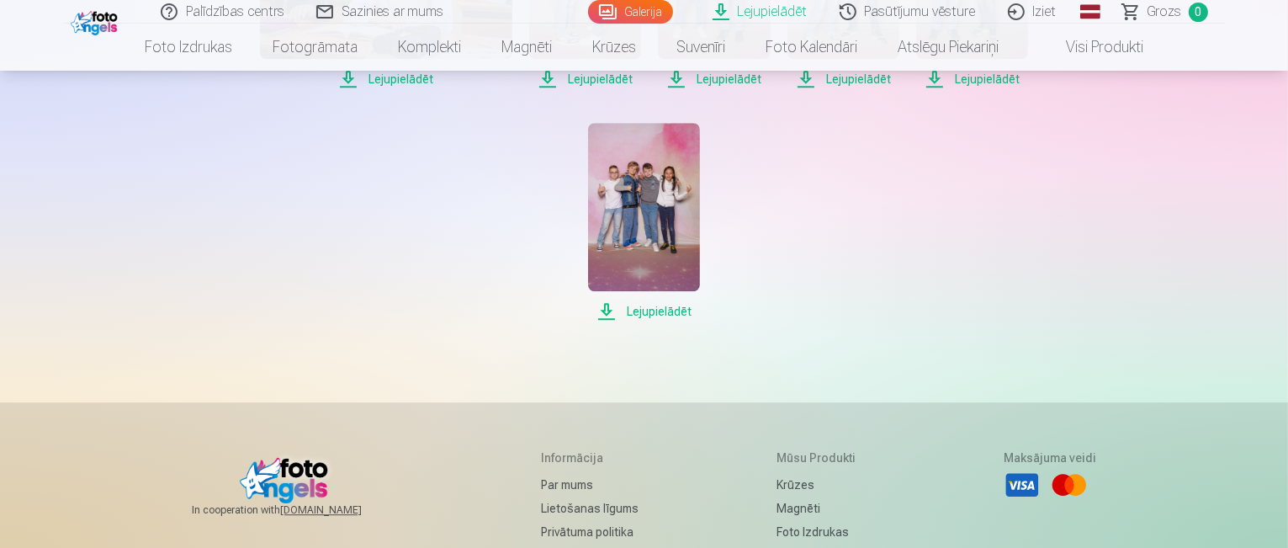
click at [663, 311] on span "Lejupielādēt" at bounding box center [644, 311] width 112 height 20
